Goal: Task Accomplishment & Management: Complete application form

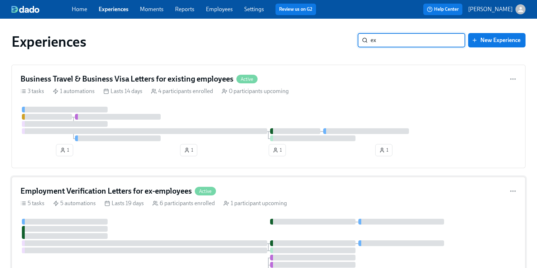
type input "ex"
click at [154, 189] on h4 "Employment Verification Letters for ex-employees" at bounding box center [105, 190] width 171 height 11
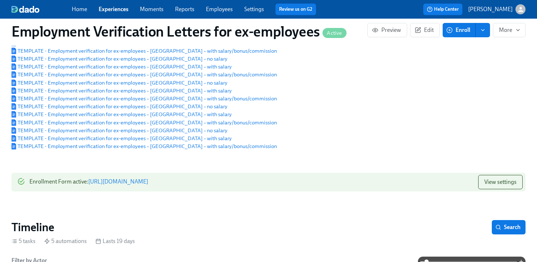
scroll to position [0, 160]
click at [510, 186] on span "View settings" at bounding box center [500, 182] width 32 height 7
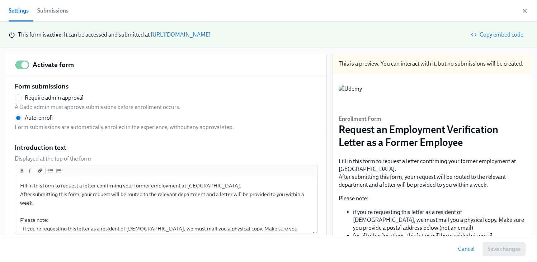
click at [55, 14] on div "Submissions" at bounding box center [52, 11] width 31 height 10
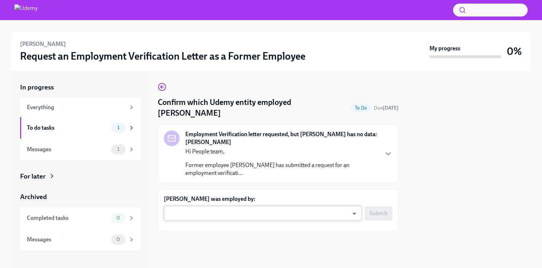
click at [296, 215] on body "Muriel Medrano Request an Employment Verification Letter as a Former Employee M…" at bounding box center [271, 134] width 542 height 268
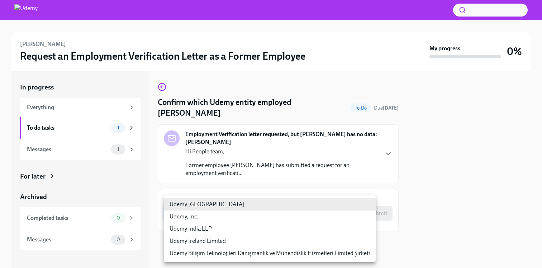
click at [295, 241] on li "Udemy Ireland Limited" at bounding box center [270, 241] width 212 height 12
type input "qn1Lfao0U"
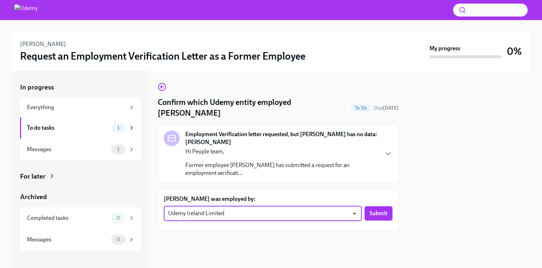
click at [383, 154] on div "Employment Verification letter requested, but Dado has no data: Muriel Medrano …" at bounding box center [278, 153] width 229 height 47
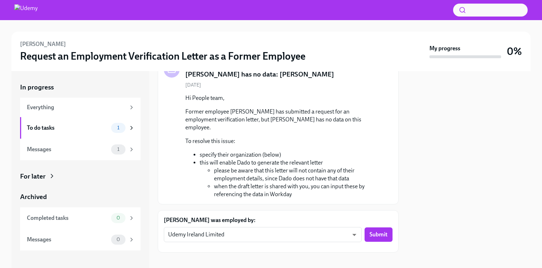
scroll to position [68, 0]
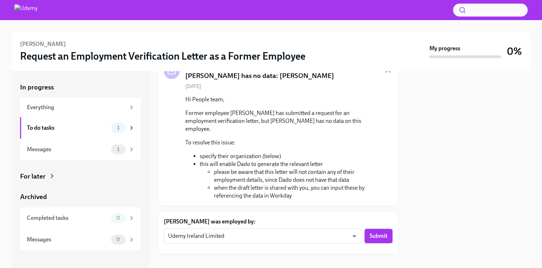
click at [374, 232] on span "Submit" at bounding box center [379, 235] width 18 height 7
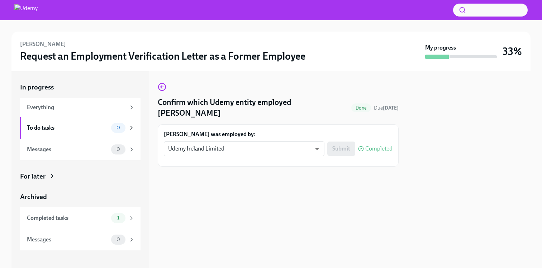
scroll to position [0, 0]
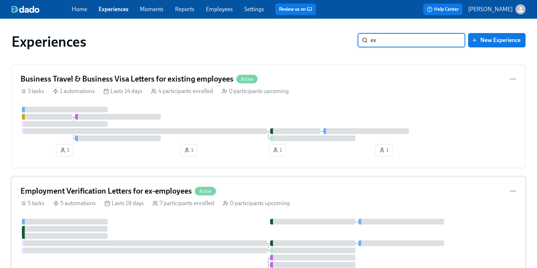
type input "ex"
click at [150, 190] on h4 "Employment Verification Letters for ex-employees" at bounding box center [105, 190] width 171 height 11
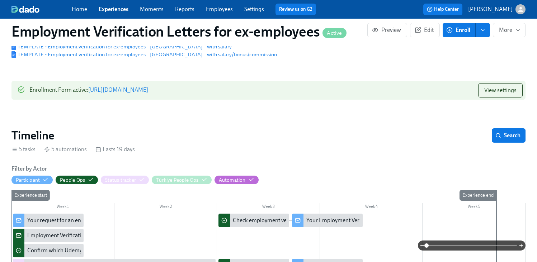
scroll to position [177, 0]
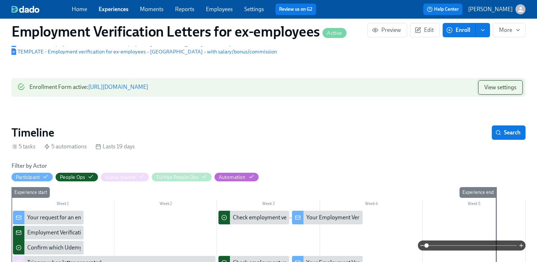
click at [502, 87] on span "View settings" at bounding box center [500, 87] width 32 height 7
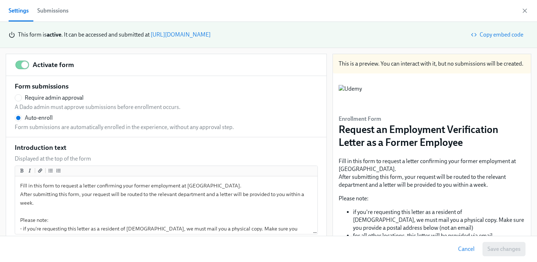
click at [54, 13] on div "Submissions" at bounding box center [52, 11] width 31 height 10
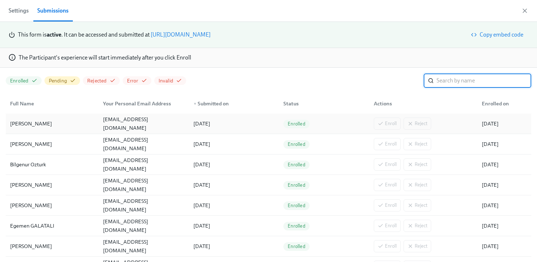
click at [190, 120] on div "09/18/2025" at bounding box center [201, 123] width 23 height 9
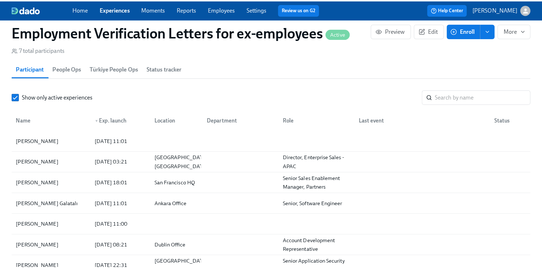
scroll to position [815, 0]
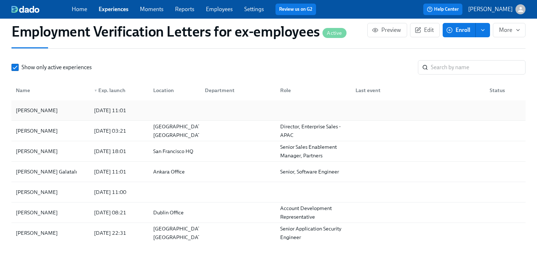
click at [118, 115] on div "2025/09/18 11:01" at bounding box center [110, 110] width 38 height 9
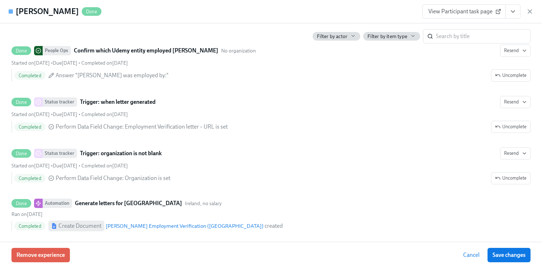
scroll to position [286, 0]
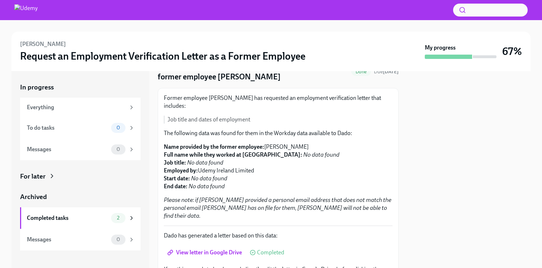
scroll to position [83, 0]
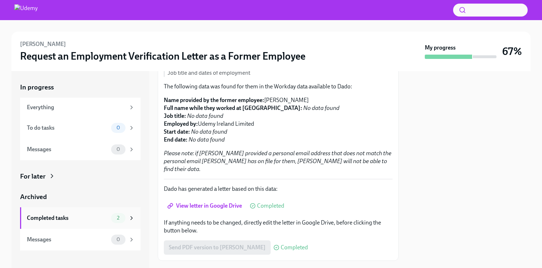
click at [72, 223] on div "Completed tasks 2" at bounding box center [80, 218] width 120 height 22
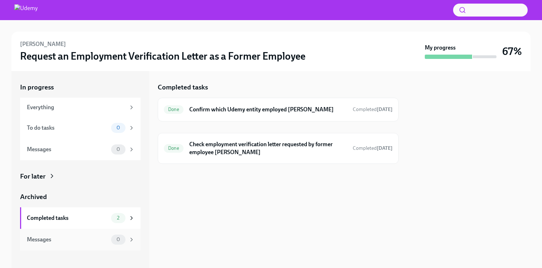
click at [73, 237] on div "Messages" at bounding box center [67, 239] width 81 height 8
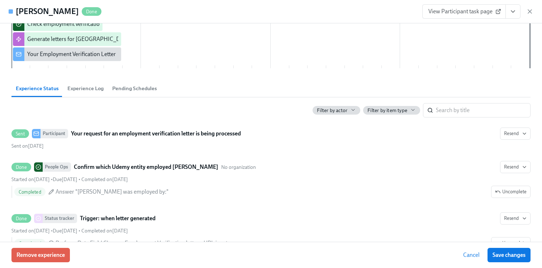
scroll to position [369, 0]
